Goal: Obtain resource: Download file/media

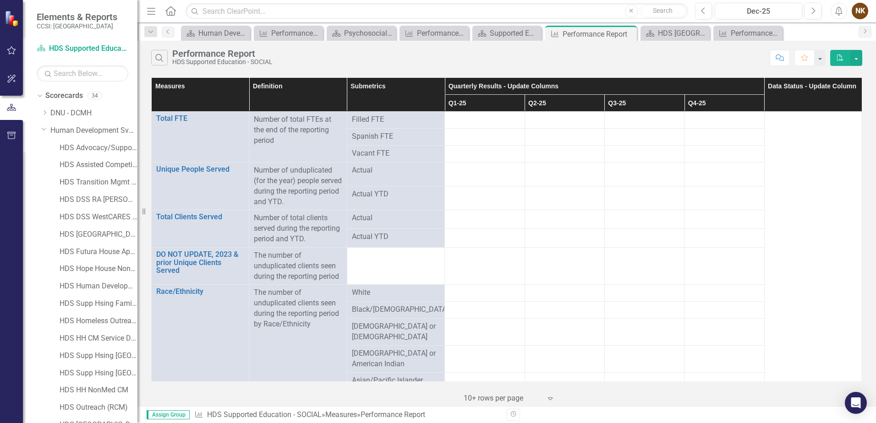
scroll to position [98, 0]
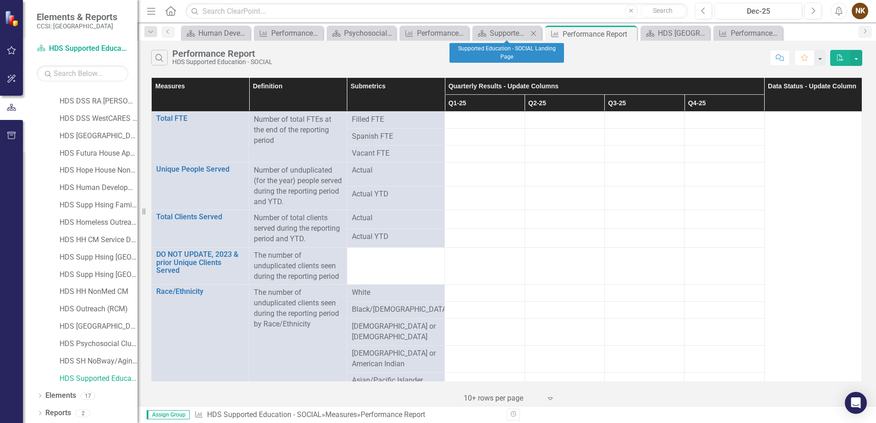
click at [536, 35] on icon "Close" at bounding box center [533, 33] width 9 height 7
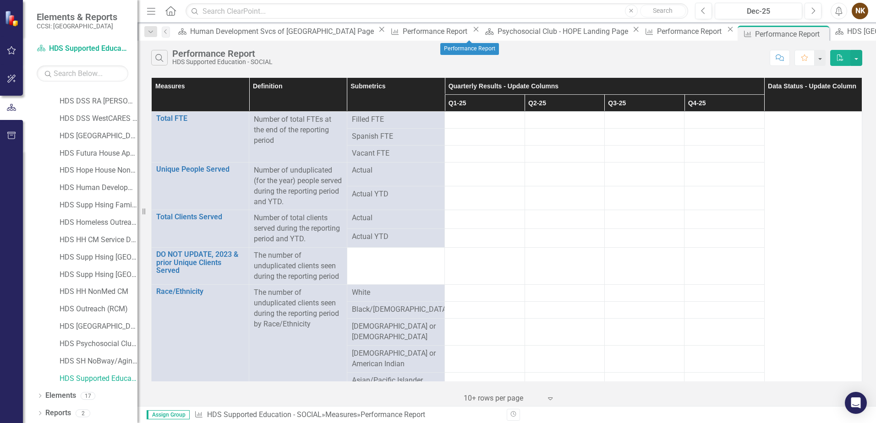
click at [726, 33] on icon "Close" at bounding box center [730, 29] width 9 height 7
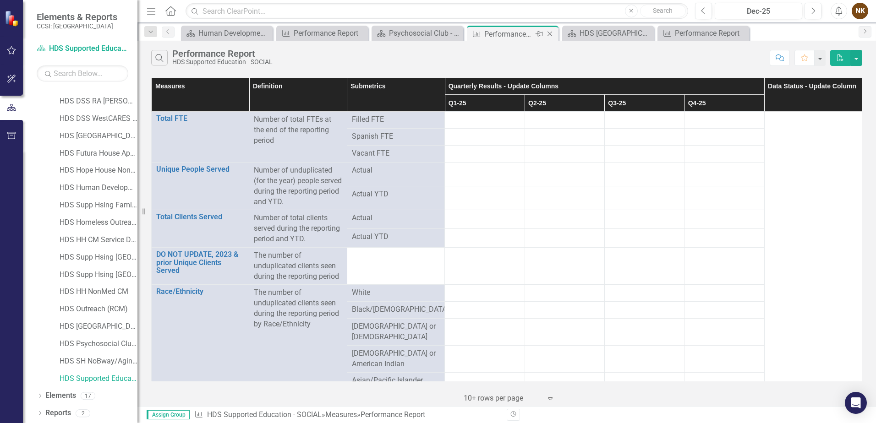
click at [550, 35] on icon "Close" at bounding box center [549, 33] width 9 height 7
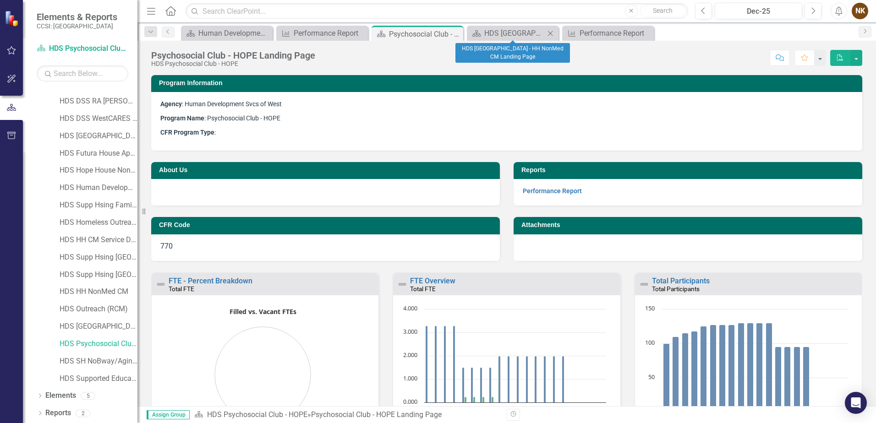
click at [548, 33] on icon "Close" at bounding box center [550, 33] width 9 height 7
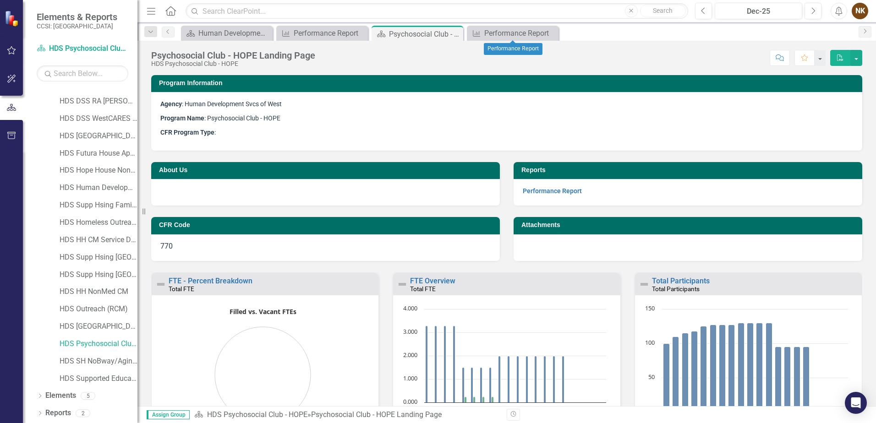
click at [0, 0] on icon "Close" at bounding box center [0, 0] width 0 height 0
click at [454, 35] on icon at bounding box center [454, 34] width 5 height 5
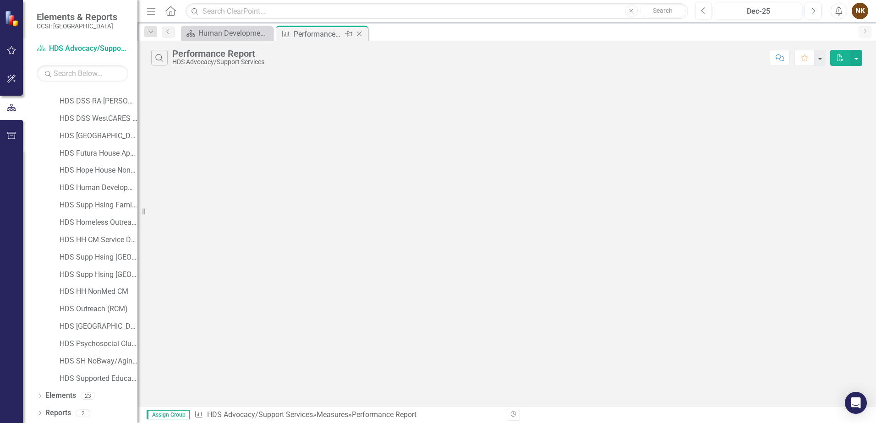
click at [360, 33] on icon "Close" at bounding box center [359, 33] width 9 height 7
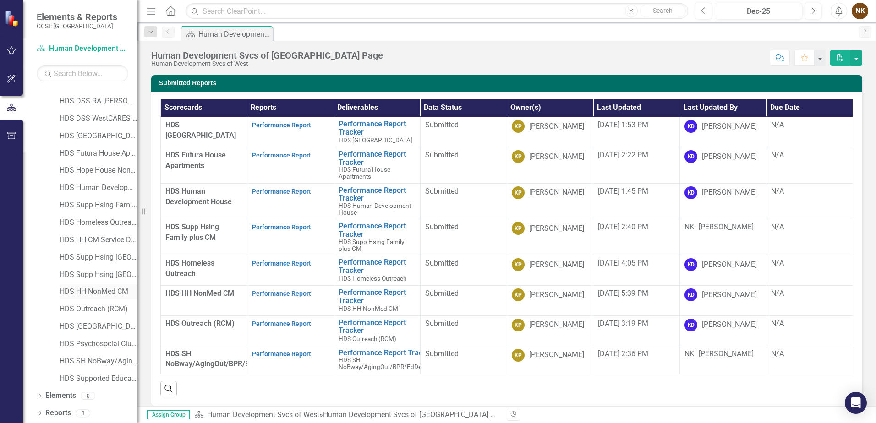
click at [100, 294] on link "HDS HH NonMed CM" at bounding box center [99, 292] width 78 height 11
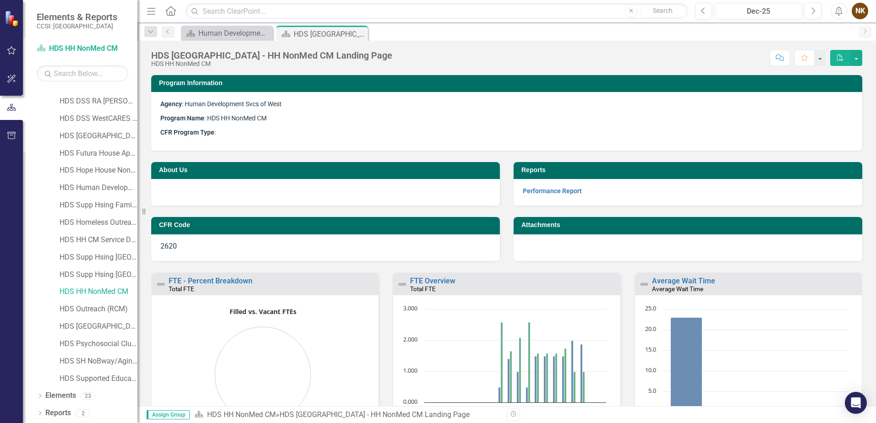
click at [540, 153] on div "Reports Performance Report" at bounding box center [688, 178] width 362 height 55
click at [569, 191] on link "Performance Report" at bounding box center [552, 190] width 59 height 7
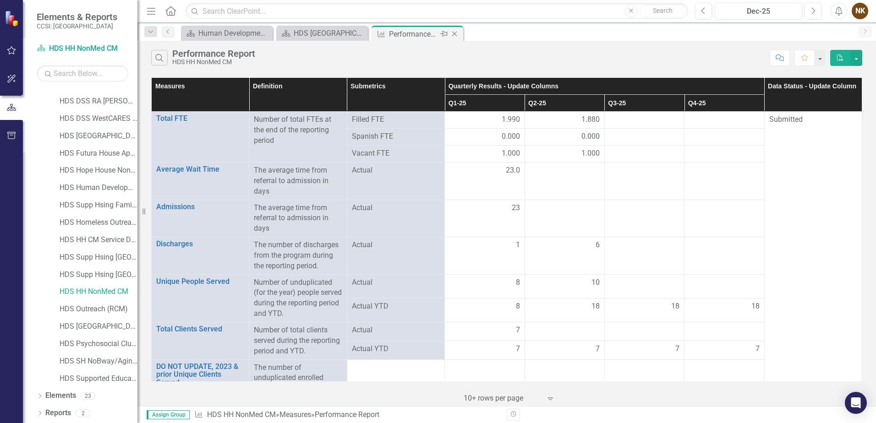
click at [454, 34] on icon "Close" at bounding box center [454, 33] width 9 height 7
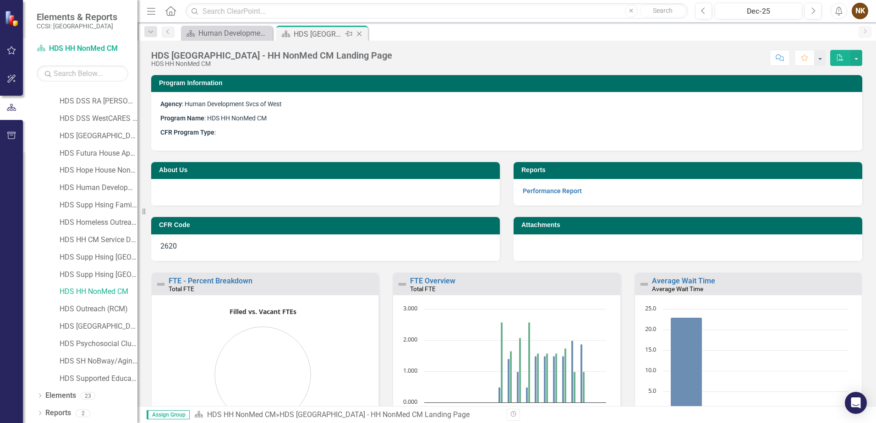
click at [360, 37] on icon "Close" at bounding box center [359, 33] width 9 height 7
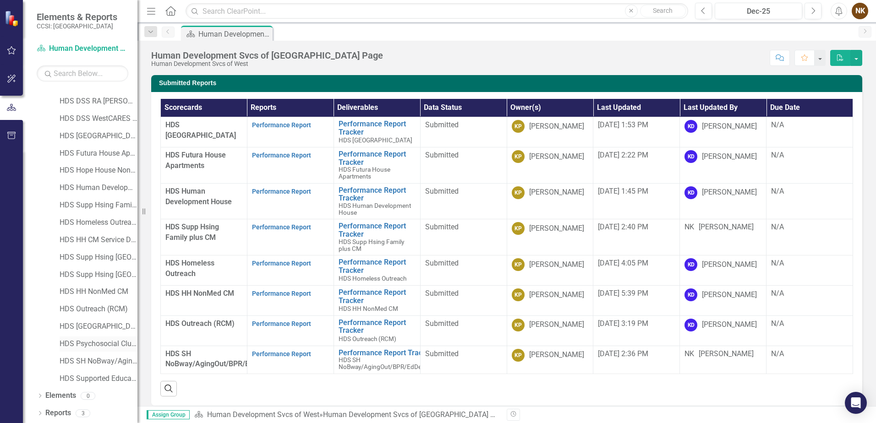
click at [102, 344] on link "HDS Psychosocial Club - HOPE" at bounding box center [99, 344] width 78 height 11
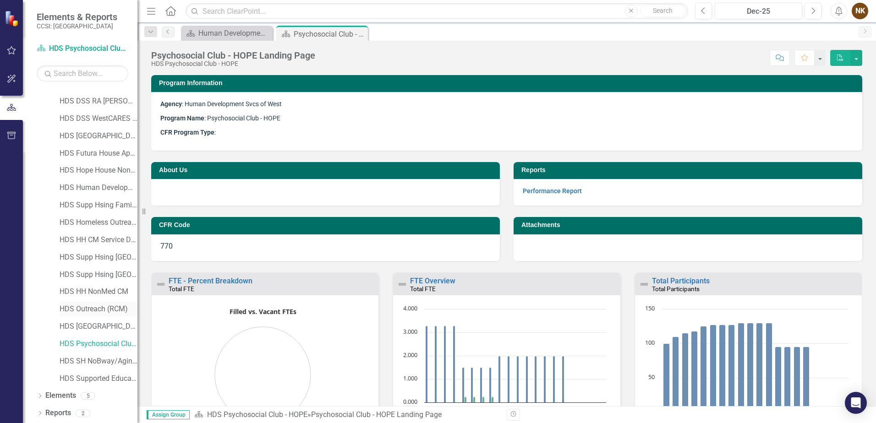
drag, startPoint x: 114, startPoint y: 306, endPoint x: 128, endPoint y: 305, distance: 14.3
click at [114, 306] on link "HDS Outreach (RCM)" at bounding box center [99, 309] width 78 height 11
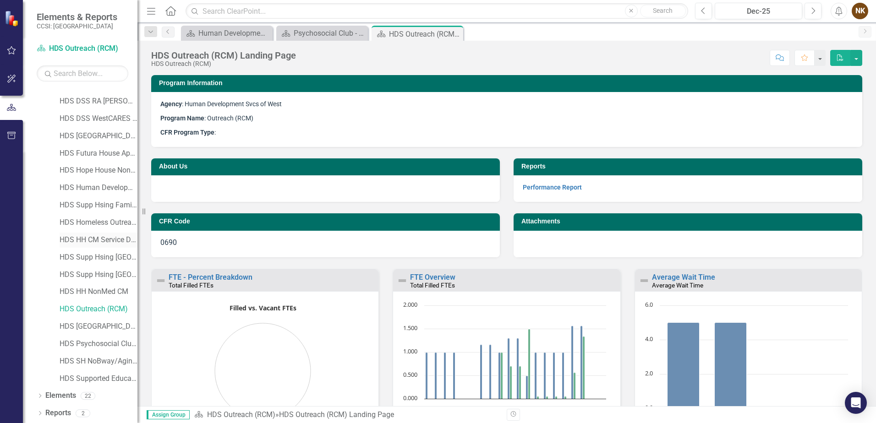
click at [104, 236] on link "HDS HH CM Service Dollars" at bounding box center [99, 240] width 78 height 11
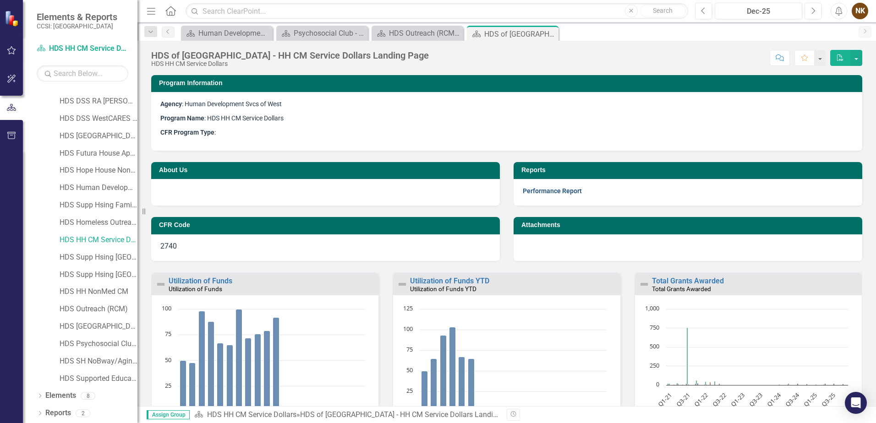
click at [571, 191] on link "Performance Report" at bounding box center [552, 190] width 59 height 7
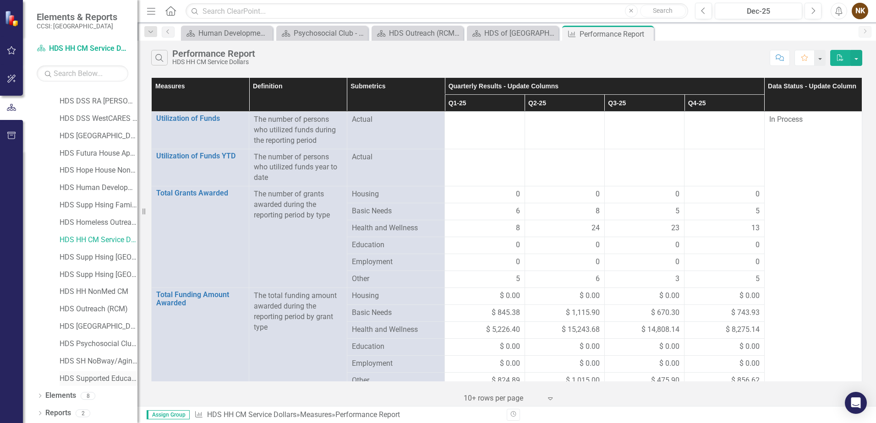
click at [113, 382] on link "HDS Supported Education - SOCIAL" at bounding box center [99, 379] width 78 height 11
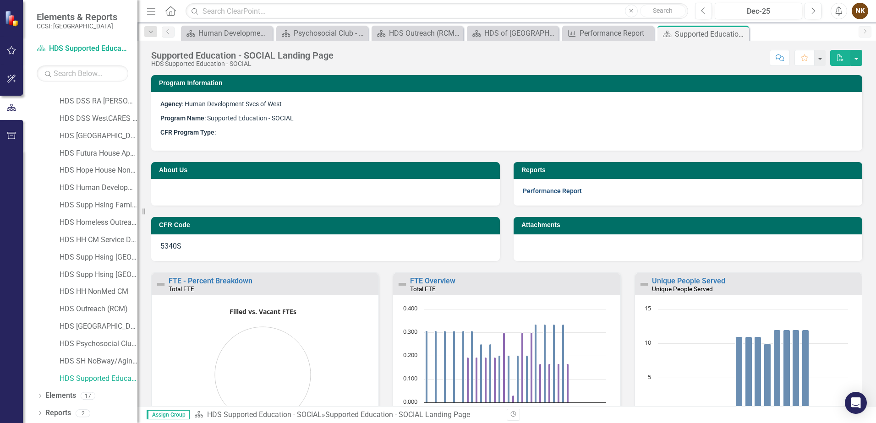
click at [557, 192] on link "Performance Report" at bounding box center [552, 190] width 59 height 7
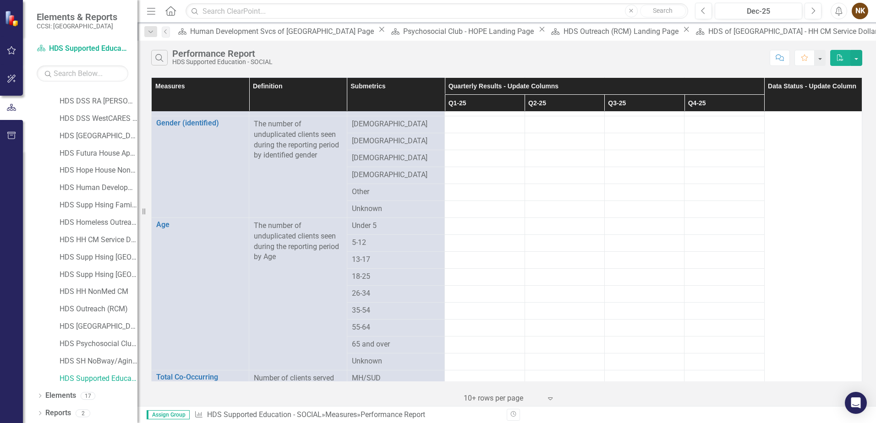
scroll to position [219, 0]
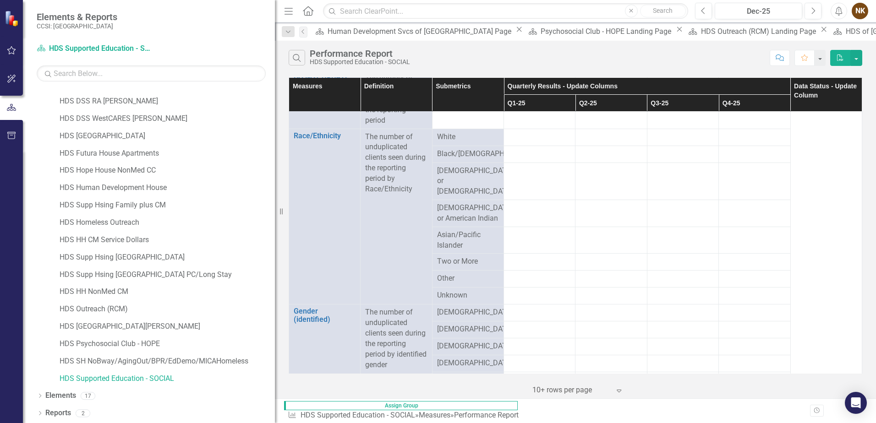
drag, startPoint x: 139, startPoint y: 205, endPoint x: 277, endPoint y: 212, distance: 137.6
click at [277, 212] on div "Resize" at bounding box center [278, 211] width 7 height 423
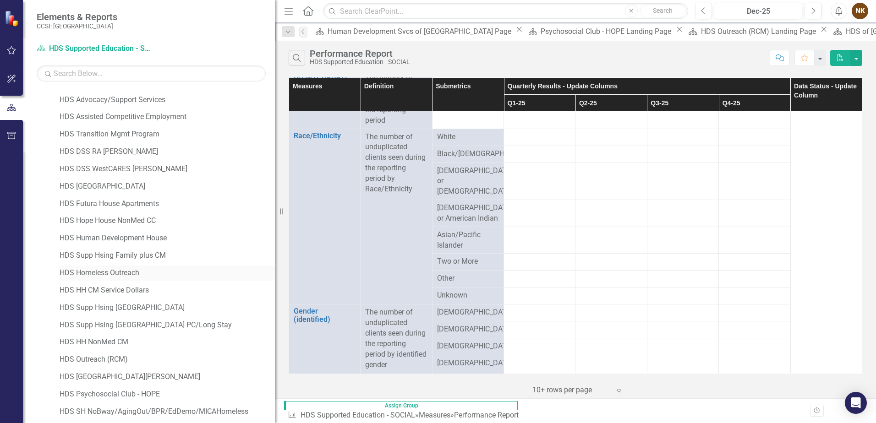
scroll to position [0, 0]
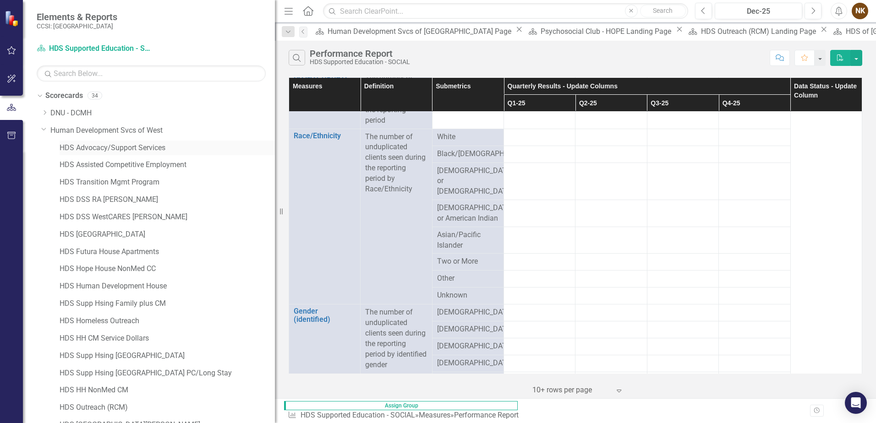
click at [127, 152] on link "HDS Advocacy/Support Services" at bounding box center [167, 148] width 215 height 11
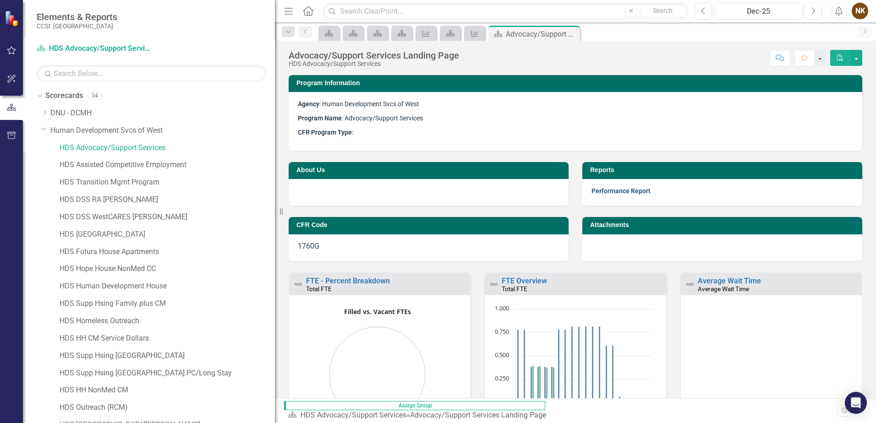
click at [606, 193] on link "Performance Report" at bounding box center [620, 190] width 59 height 7
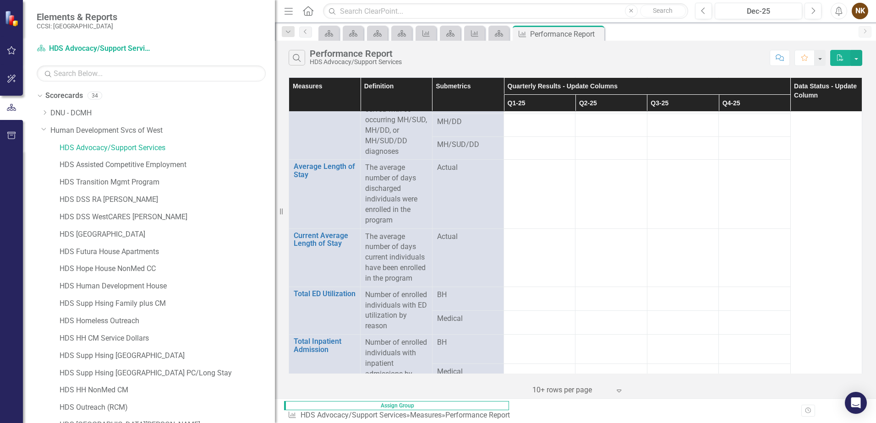
scroll to position [733, 0]
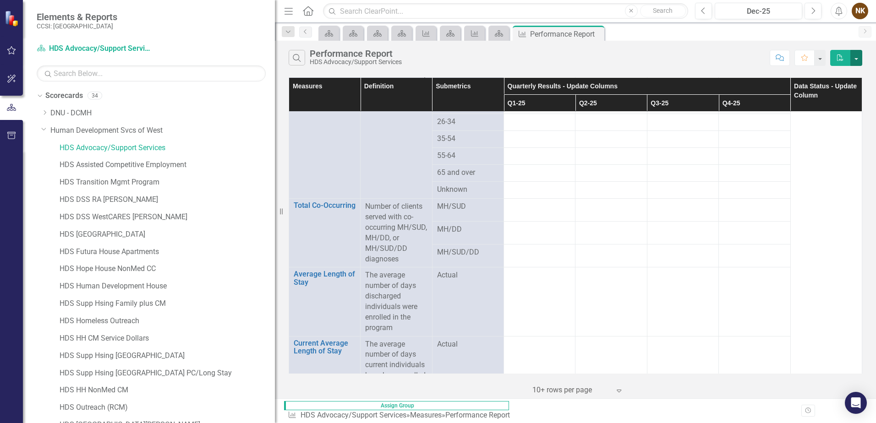
click at [855, 61] on button "button" at bounding box center [856, 58] width 12 height 16
click at [825, 97] on link "Excel Export to Excel" at bounding box center [825, 91] width 72 height 17
click at [112, 166] on link "HDS Assisted Competitive Employment" at bounding box center [167, 165] width 215 height 11
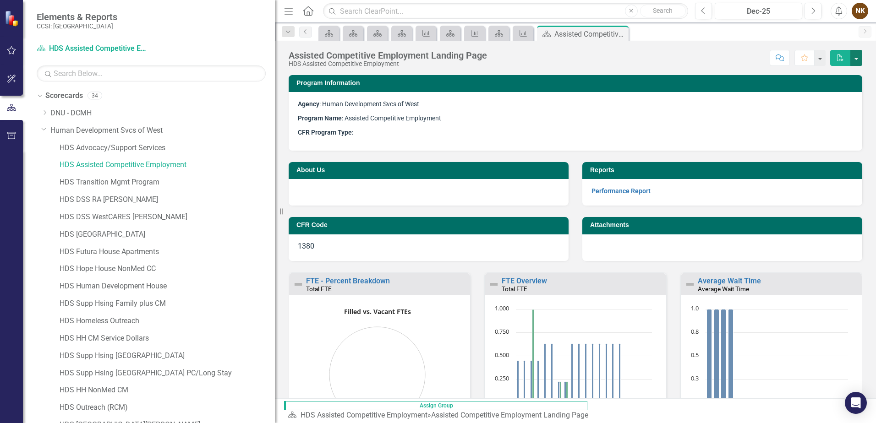
click at [853, 55] on button "button" at bounding box center [856, 58] width 12 height 16
click at [828, 93] on link "PDF Export to PDF" at bounding box center [824, 93] width 74 height 17
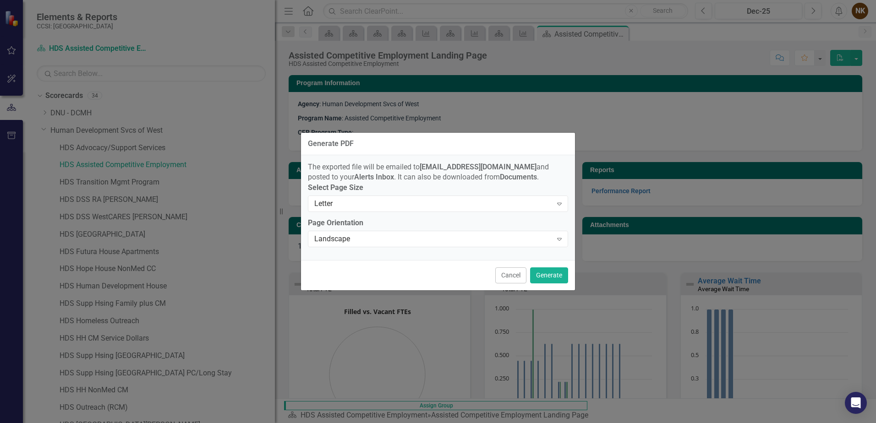
click at [516, 281] on button "Cancel" at bounding box center [510, 276] width 31 height 16
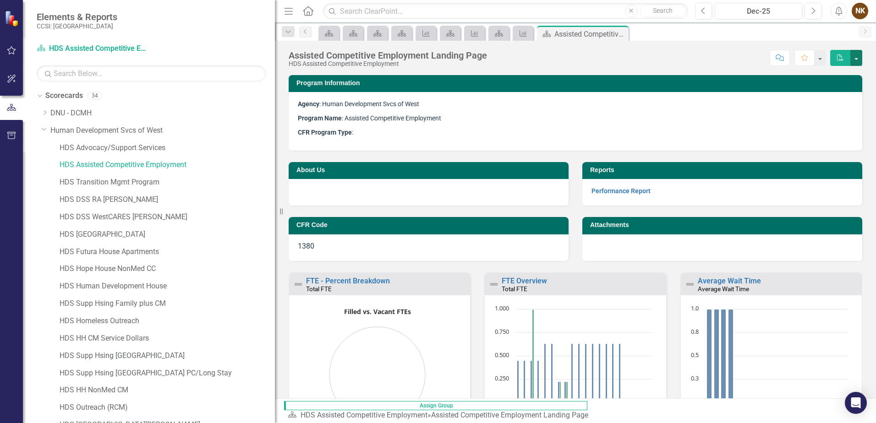
click at [859, 59] on button "button" at bounding box center [856, 58] width 12 height 16
drag, startPoint x: 721, startPoint y: 72, endPoint x: 708, endPoint y: 81, distance: 15.5
click at [721, 72] on div "Assisted Competitive Employment Landing Page HDS Assisted Competitive Employmen…" at bounding box center [575, 220] width 601 height 358
click at [645, 190] on link "Performance Report" at bounding box center [620, 190] width 59 height 7
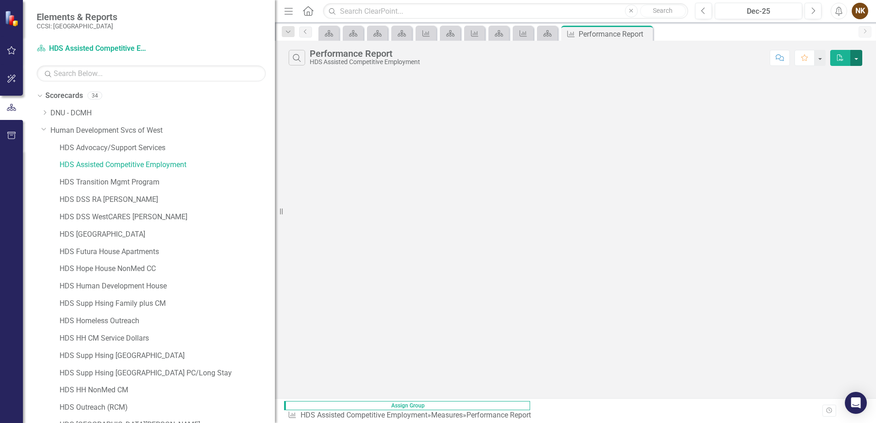
click at [857, 58] on button "button" at bounding box center [856, 58] width 12 height 16
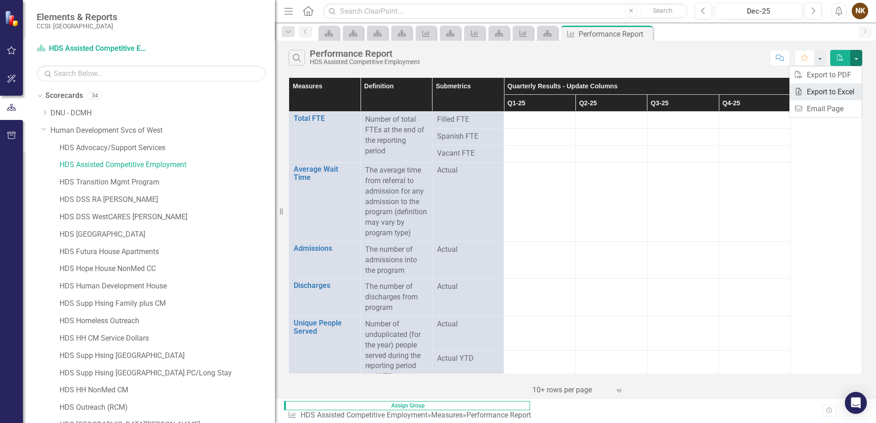
click at [846, 90] on link "Excel Export to Excel" at bounding box center [825, 91] width 72 height 17
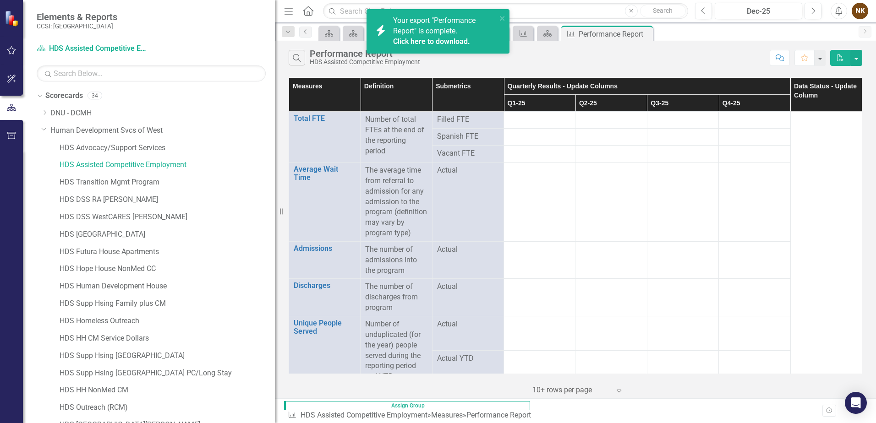
click at [458, 43] on link "Click here to download." at bounding box center [431, 41] width 77 height 9
click at [643, 34] on icon "Close" at bounding box center [644, 33] width 9 height 7
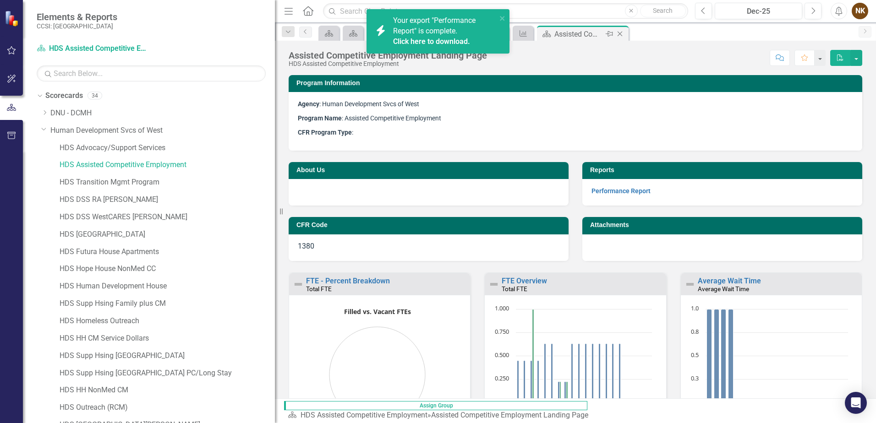
click at [620, 34] on icon "Close" at bounding box center [619, 33] width 9 height 7
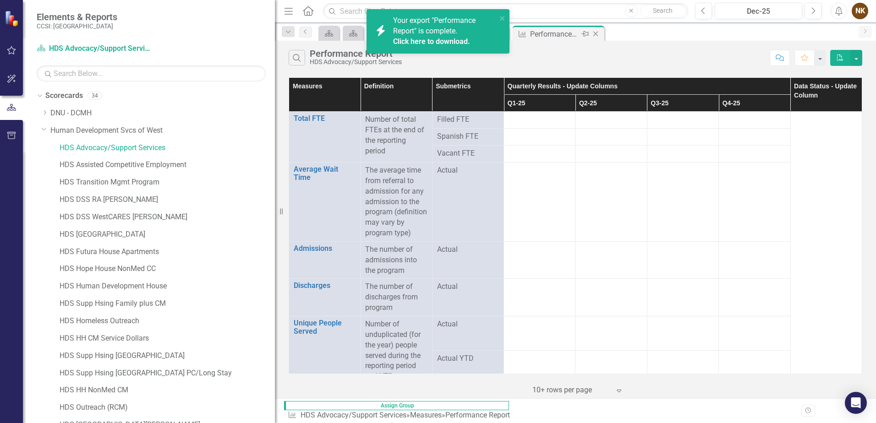
click at [595, 34] on icon at bounding box center [595, 34] width 5 height 5
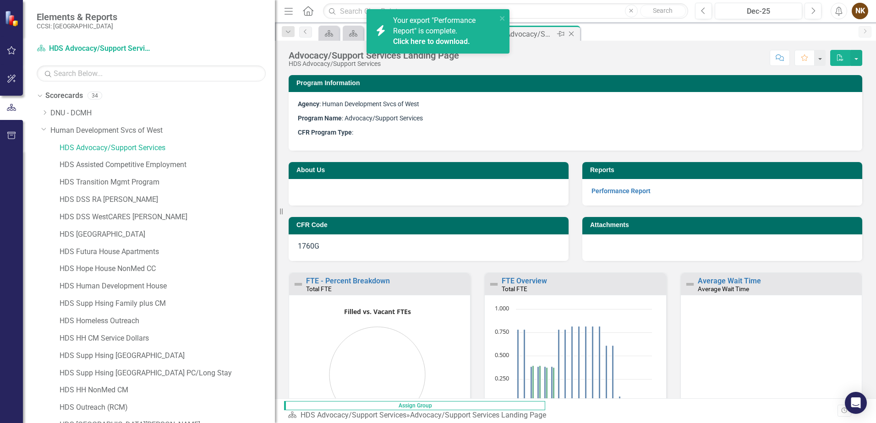
click at [574, 34] on icon "Close" at bounding box center [571, 33] width 9 height 7
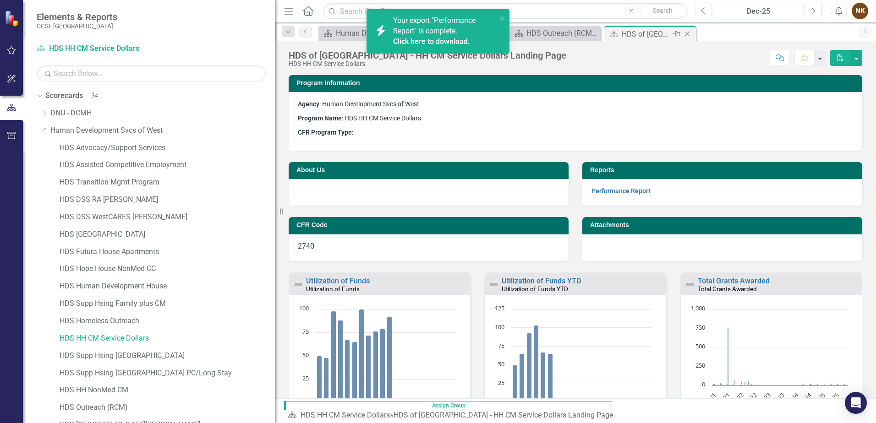
click at [686, 33] on icon "Close" at bounding box center [687, 33] width 9 height 7
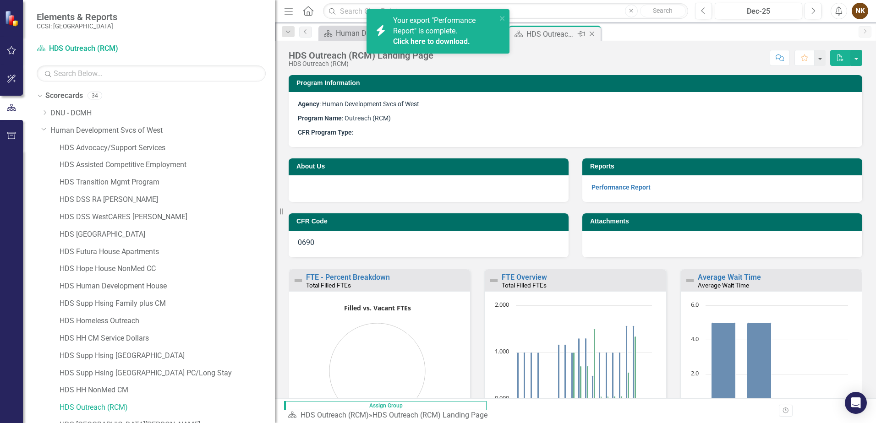
click at [592, 34] on icon at bounding box center [592, 34] width 5 height 5
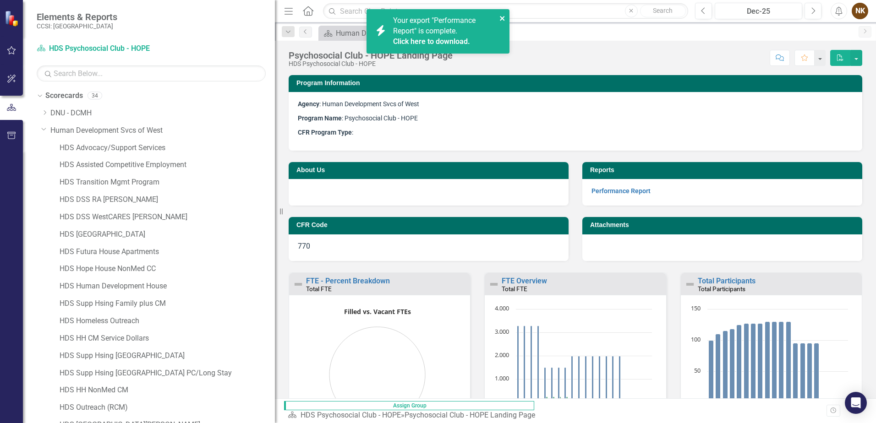
click at [500, 19] on icon "close" at bounding box center [502, 18] width 6 height 7
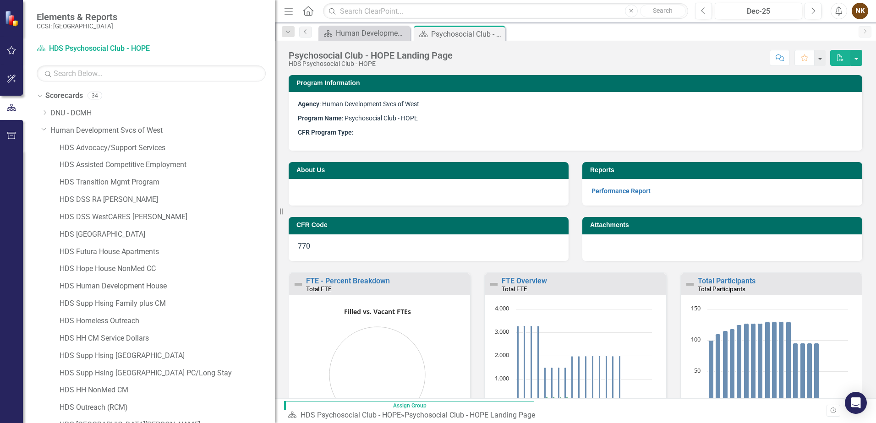
click at [0, 0] on icon "Close" at bounding box center [0, 0] width 0 height 0
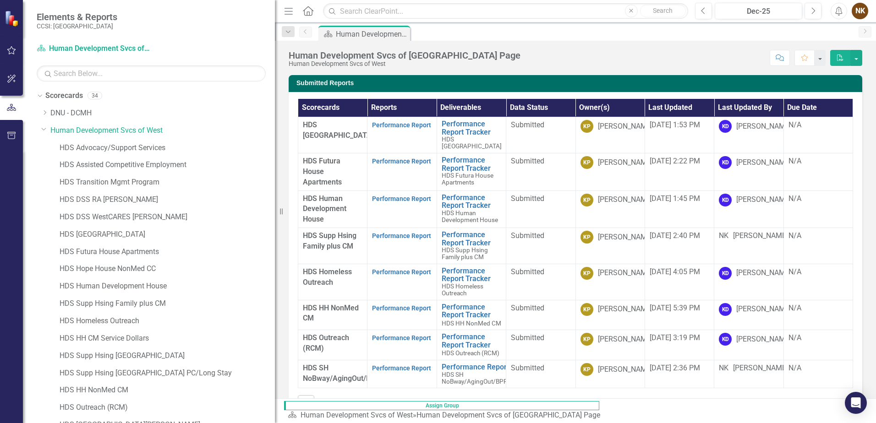
click at [550, 59] on div "Score: N/A Dec-25 Completed Comment Favorite PDF" at bounding box center [693, 58] width 337 height 16
